Goal: Navigation & Orientation: Find specific page/section

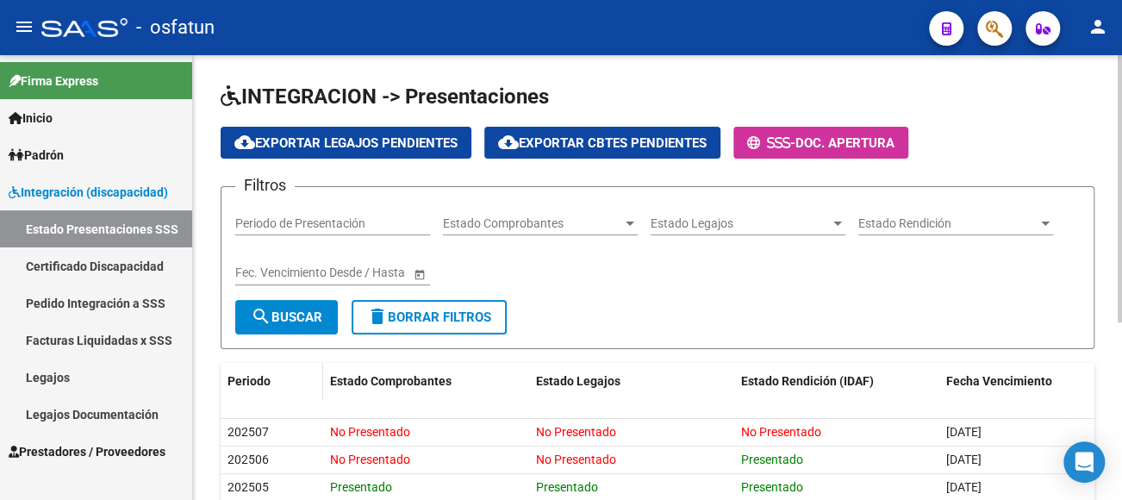
scroll to position [104, 0]
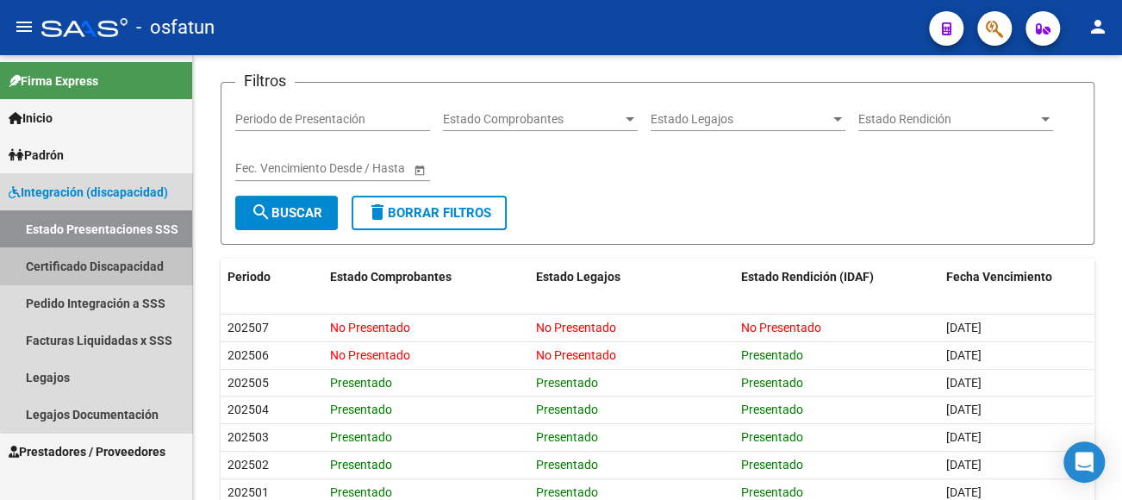
click at [123, 263] on link "Certificado Discapacidad" at bounding box center [96, 265] width 192 height 37
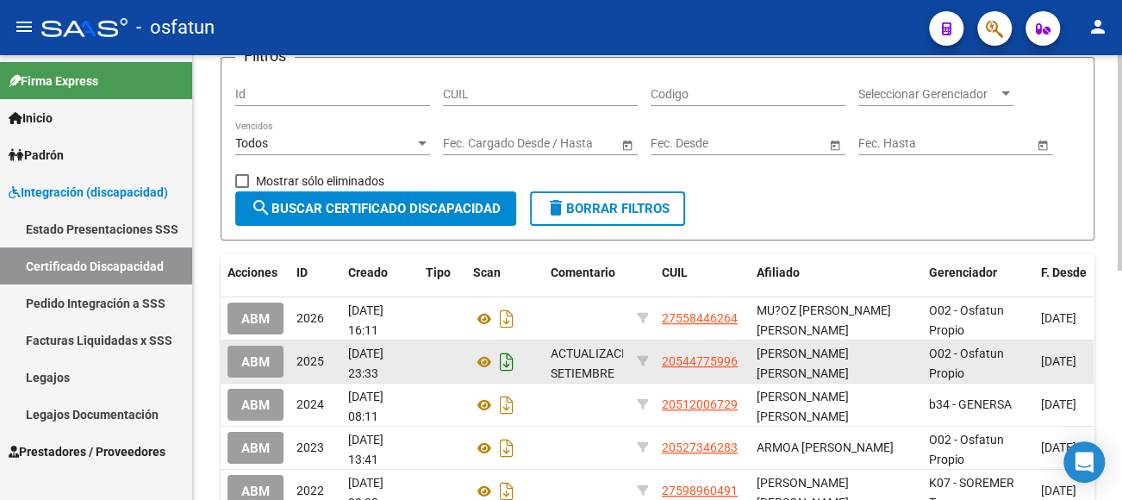
scroll to position [104, 0]
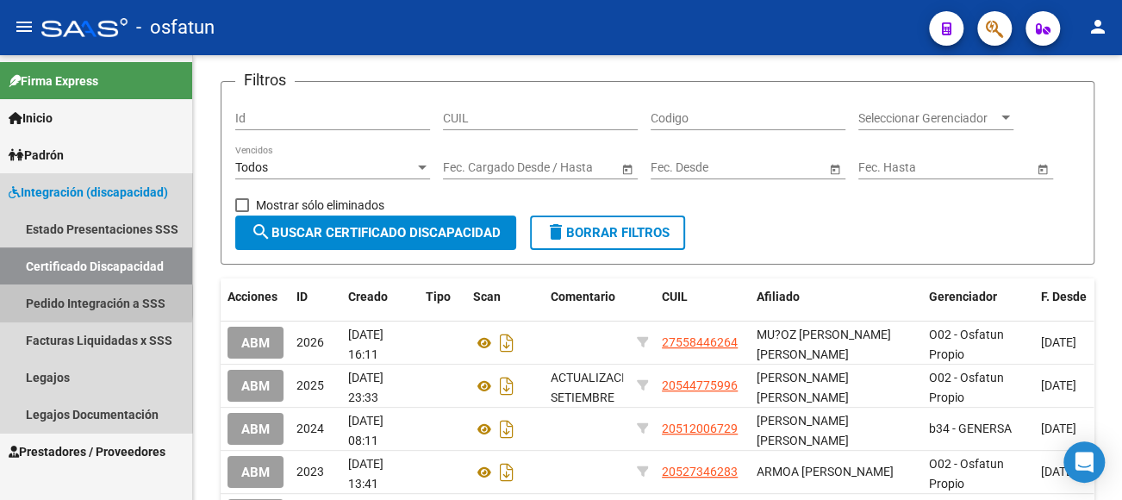
click at [82, 301] on link "Pedido Integración a SSS" at bounding box center [96, 302] width 192 height 37
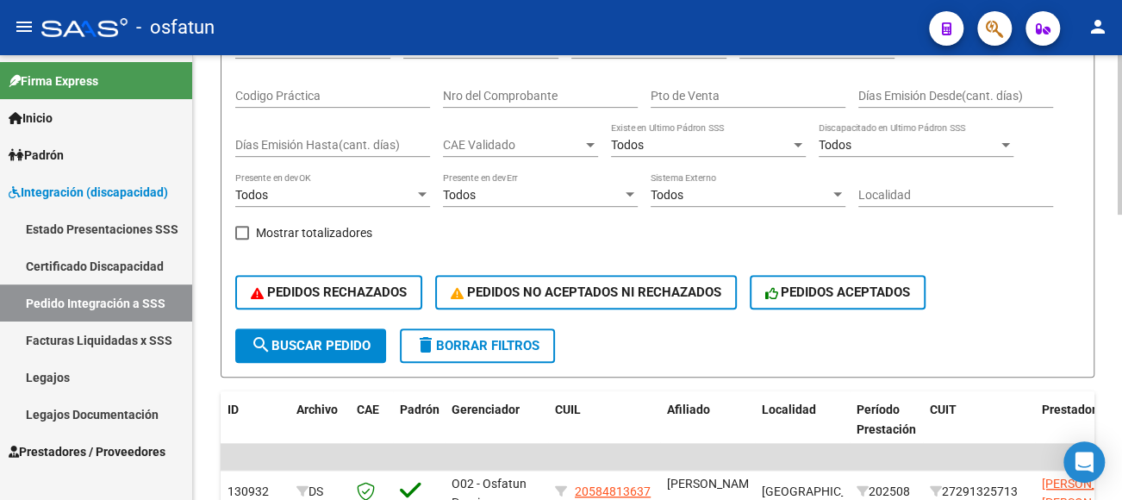
scroll to position [363, 0]
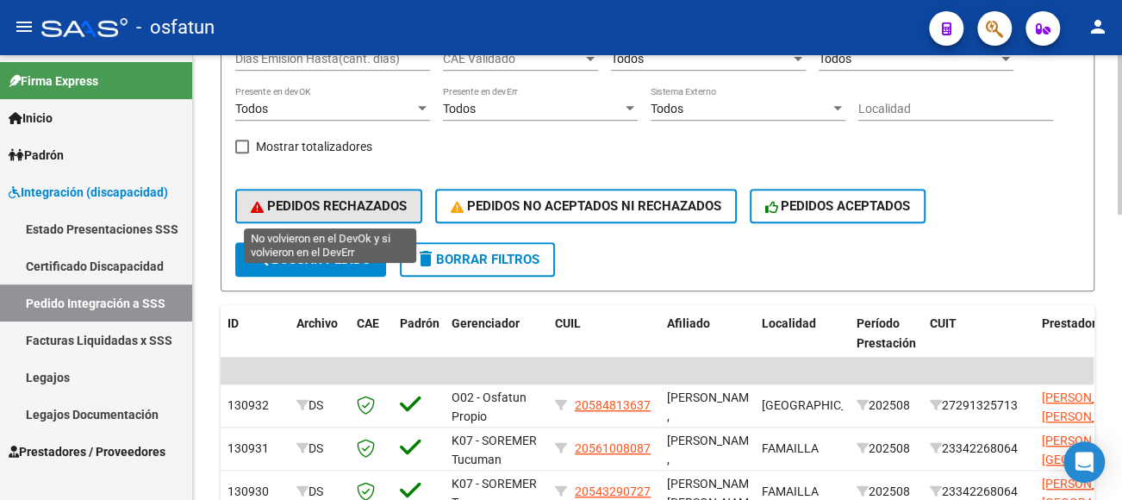
click at [361, 202] on span "PEDIDOS RECHAZADOS" at bounding box center [329, 206] width 156 height 16
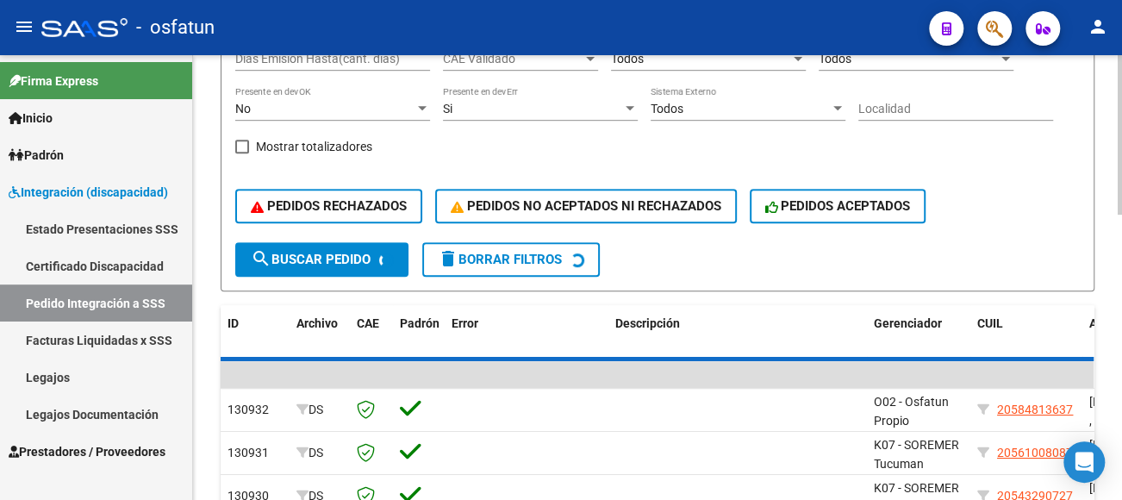
scroll to position [360, 0]
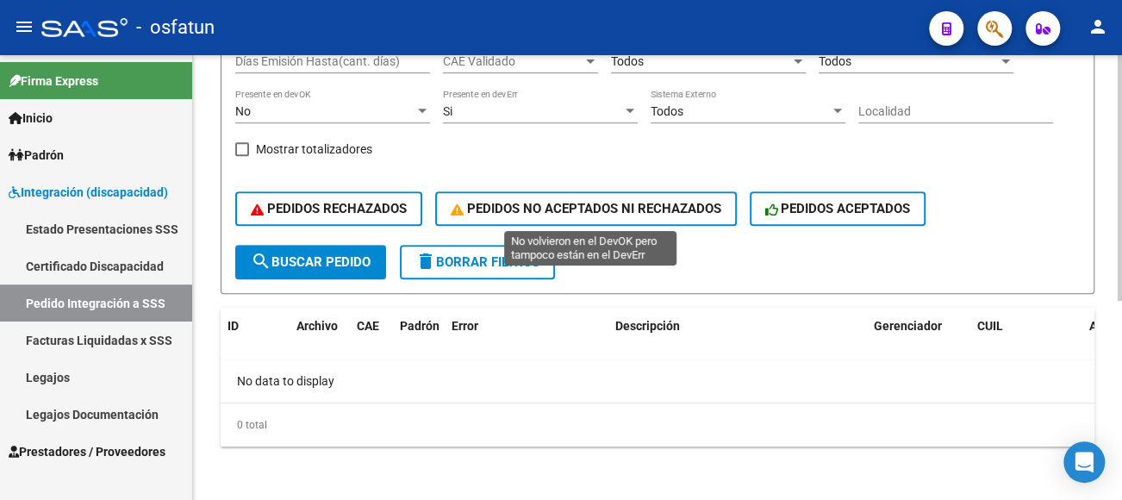
click at [576, 194] on button "PEDIDOS NO ACEPTADOS NI RECHAZADOS" at bounding box center [586, 208] width 302 height 34
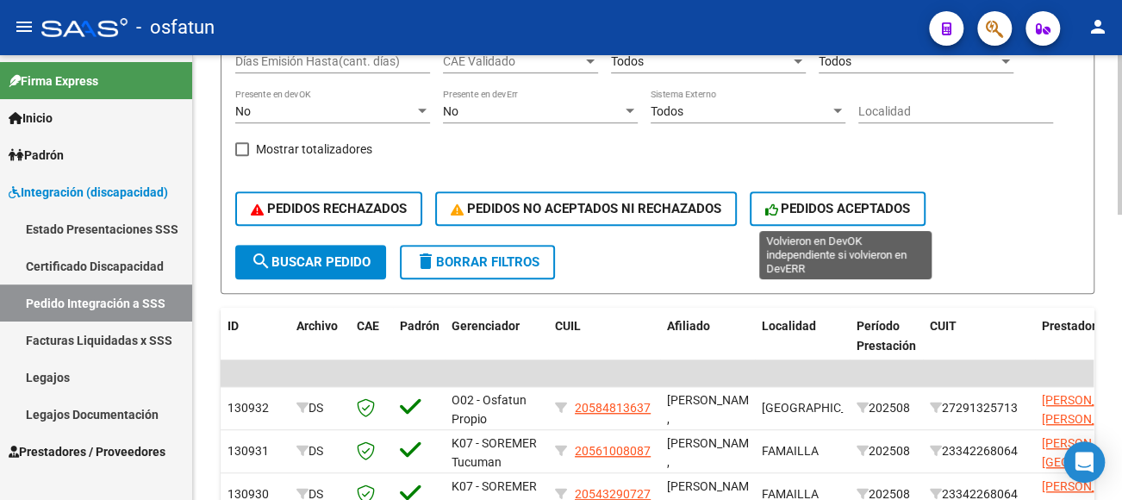
click at [832, 205] on span "PEDIDOS ACEPTADOS" at bounding box center [838, 209] width 146 height 16
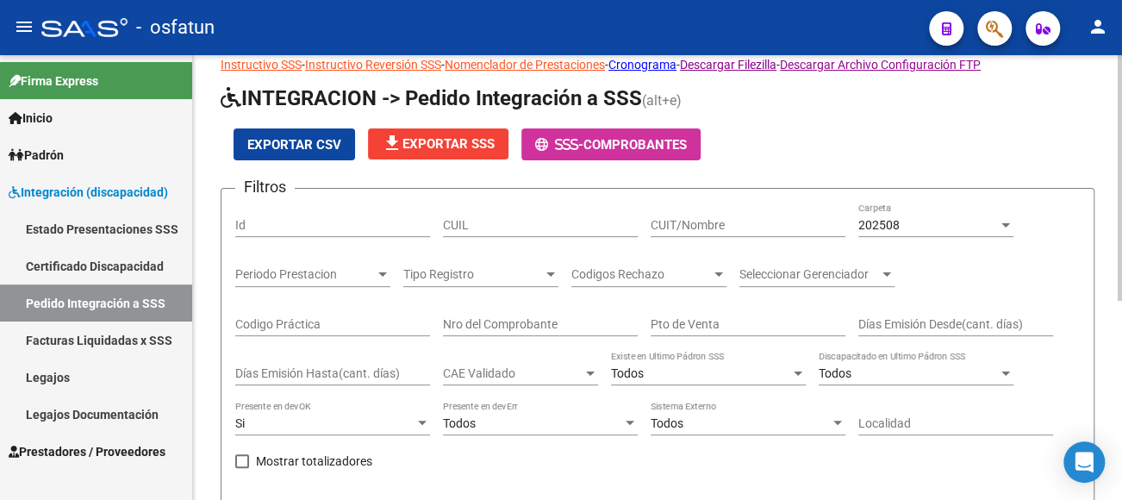
scroll to position [16, 0]
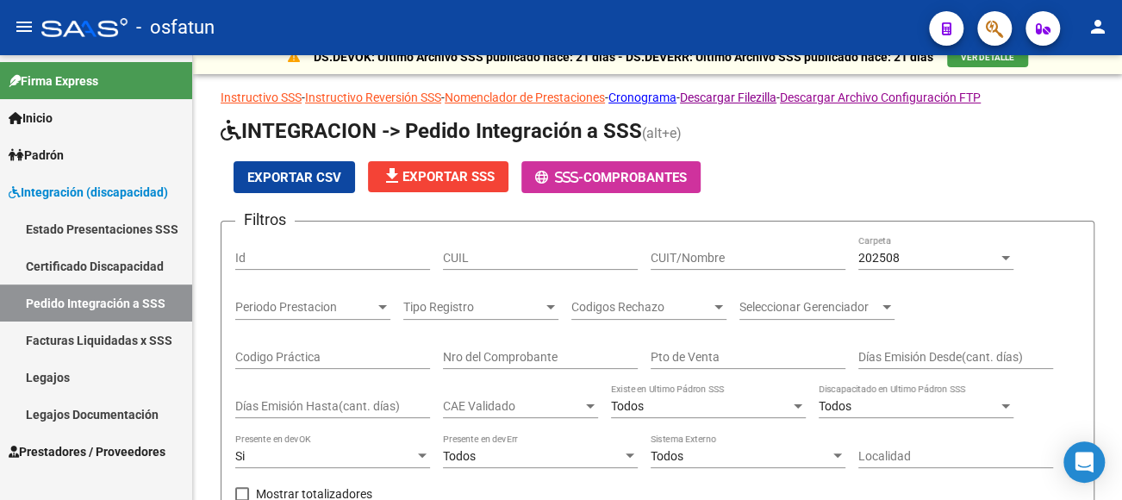
click at [109, 338] on link "Facturas Liquidadas x SSS" at bounding box center [96, 339] width 192 height 37
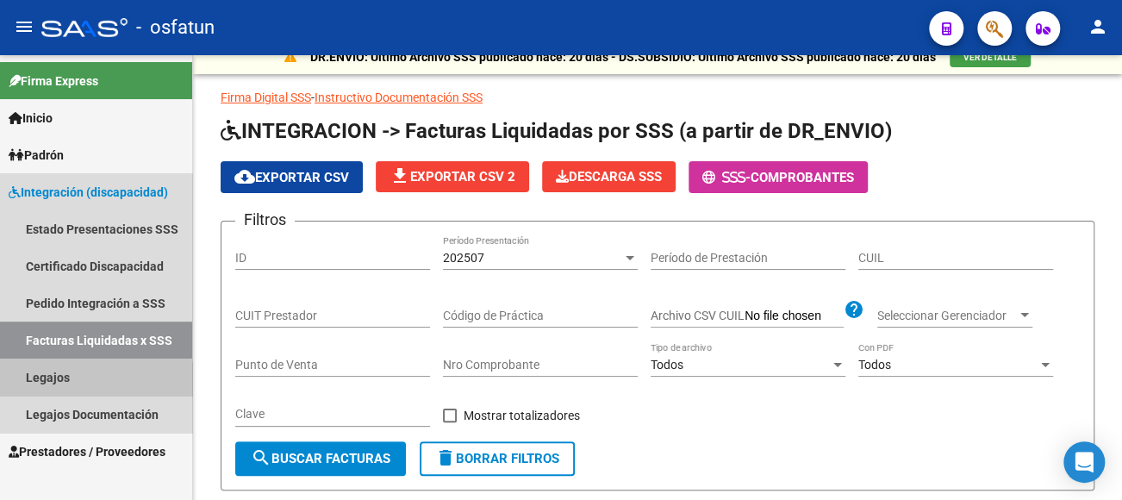
click at [78, 388] on link "Legajos" at bounding box center [96, 376] width 192 height 37
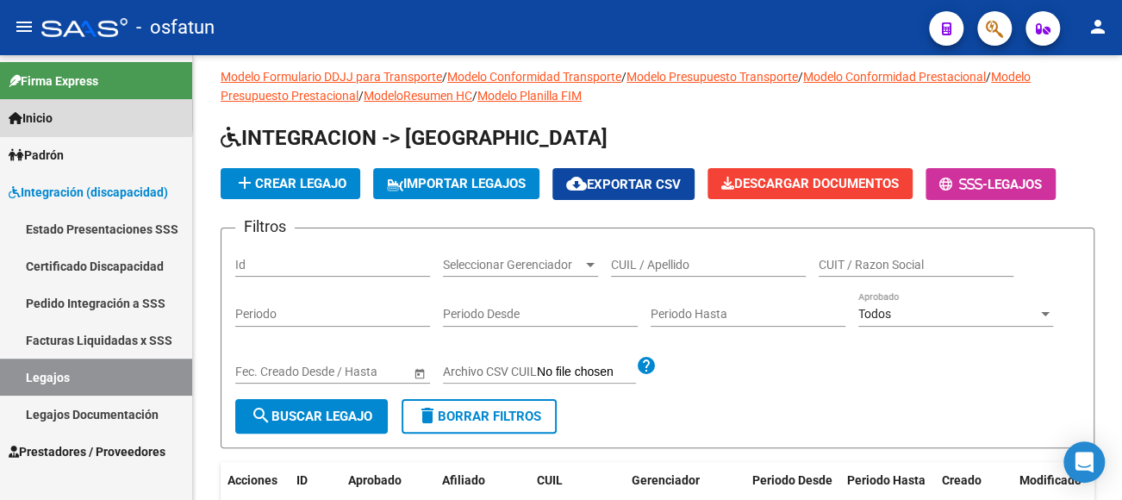
click at [66, 114] on link "Inicio" at bounding box center [96, 117] width 192 height 37
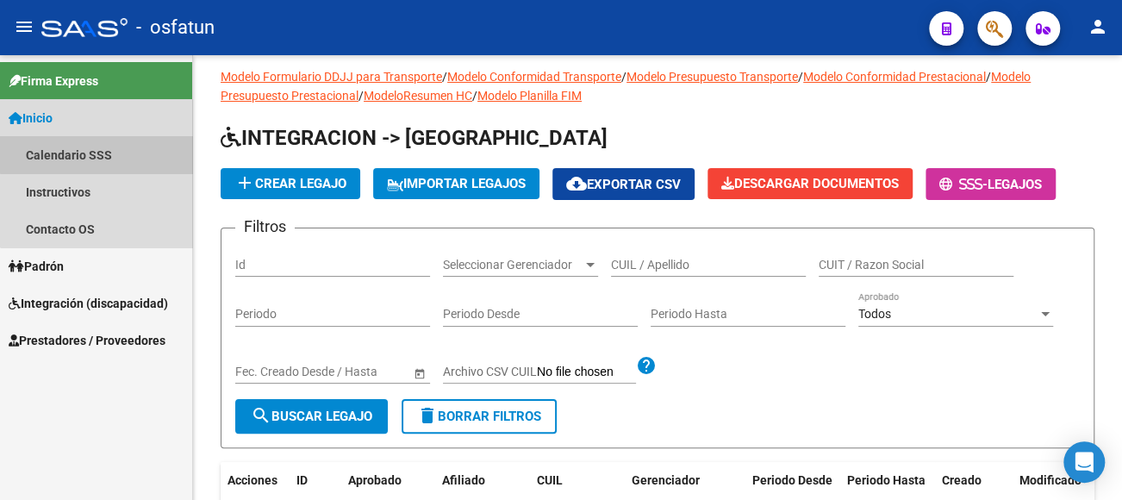
click at [97, 147] on link "Calendario SSS" at bounding box center [96, 154] width 192 height 37
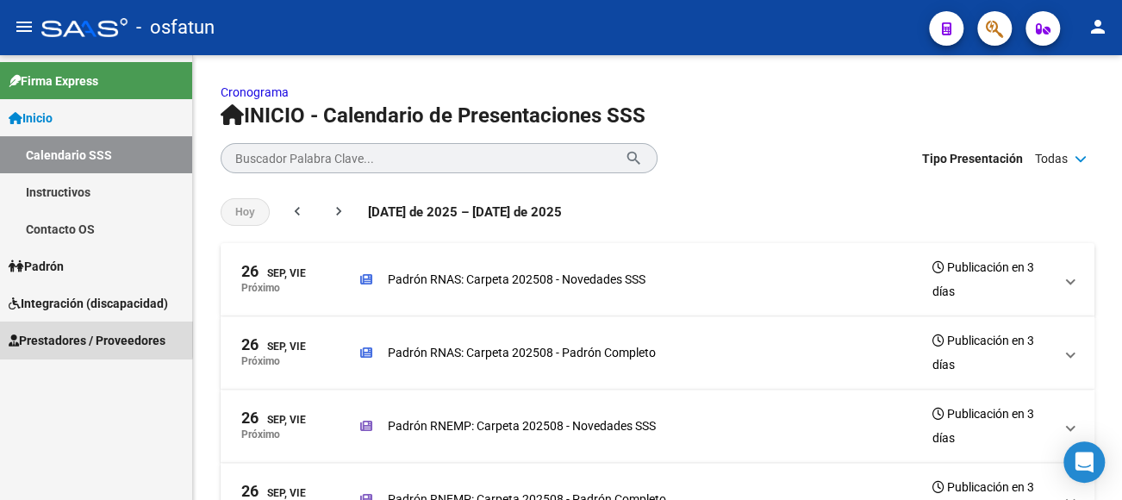
click at [92, 338] on span "Prestadores / Proveedores" at bounding box center [87, 340] width 157 height 19
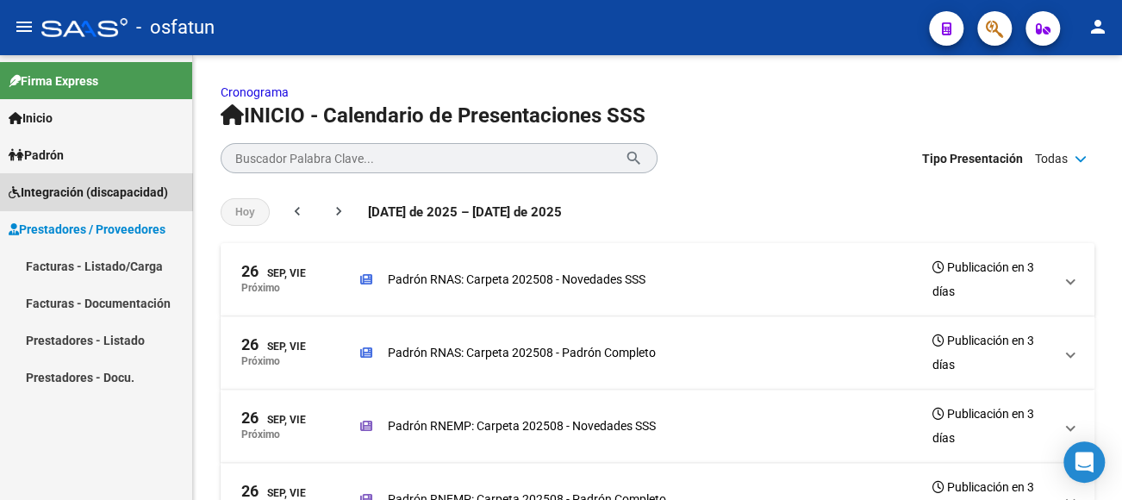
click at [115, 184] on span "Integración (discapacidad)" at bounding box center [88, 192] width 159 height 19
